Goal: Navigation & Orientation: Find specific page/section

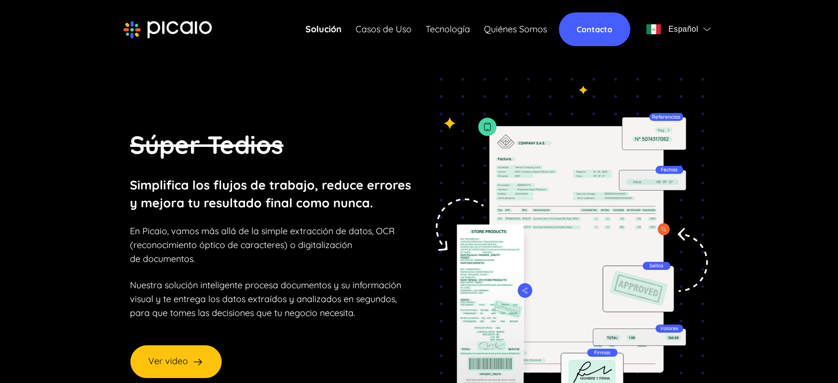
click at [602, 34] on link "Contacto" at bounding box center [594, 29] width 71 height 34
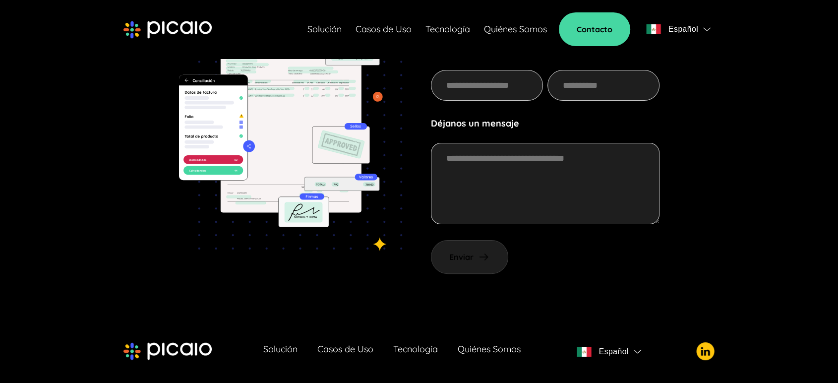
scroll to position [291, 0]
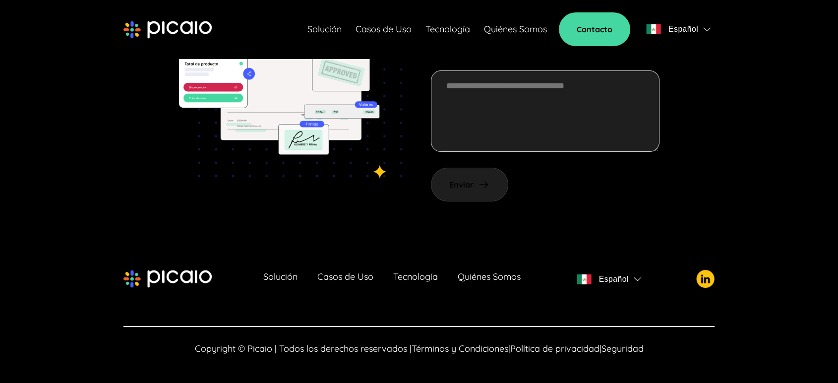
click at [490, 276] on link "Quiénes Somos" at bounding box center [489, 279] width 63 height 14
